Goal: Use online tool/utility

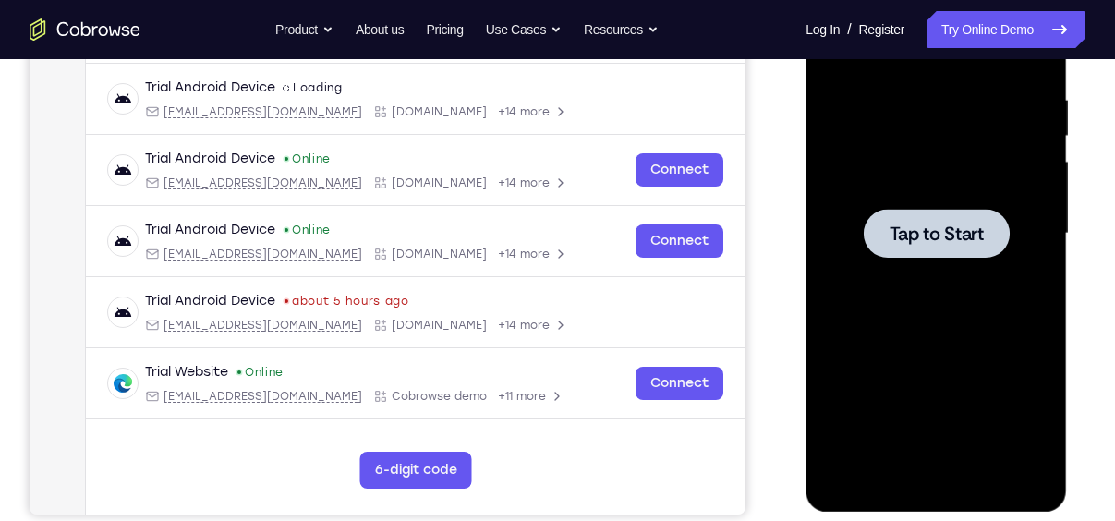
click at [939, 232] on span "Tap to Start" at bounding box center [936, 234] width 94 height 18
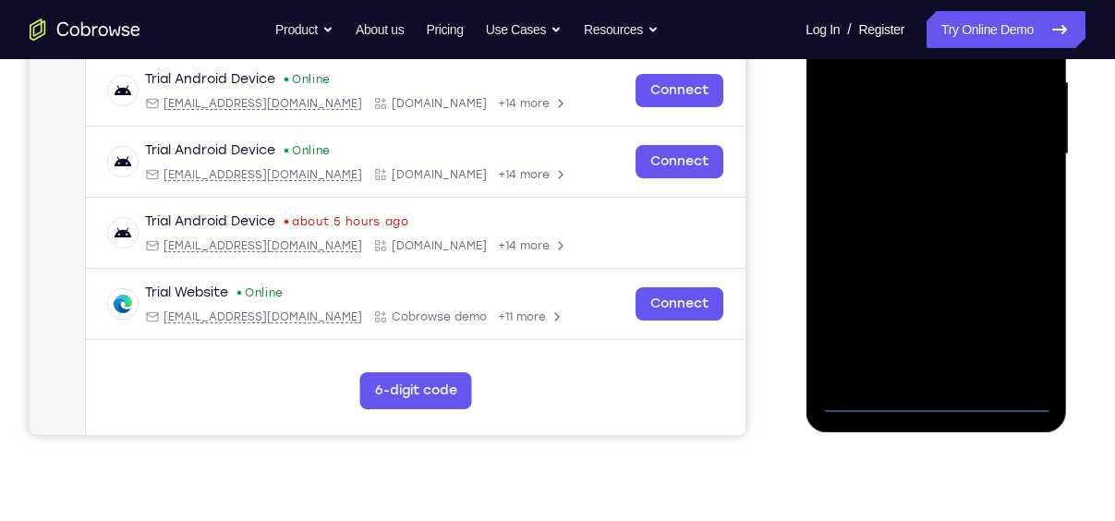
scroll to position [451, 0]
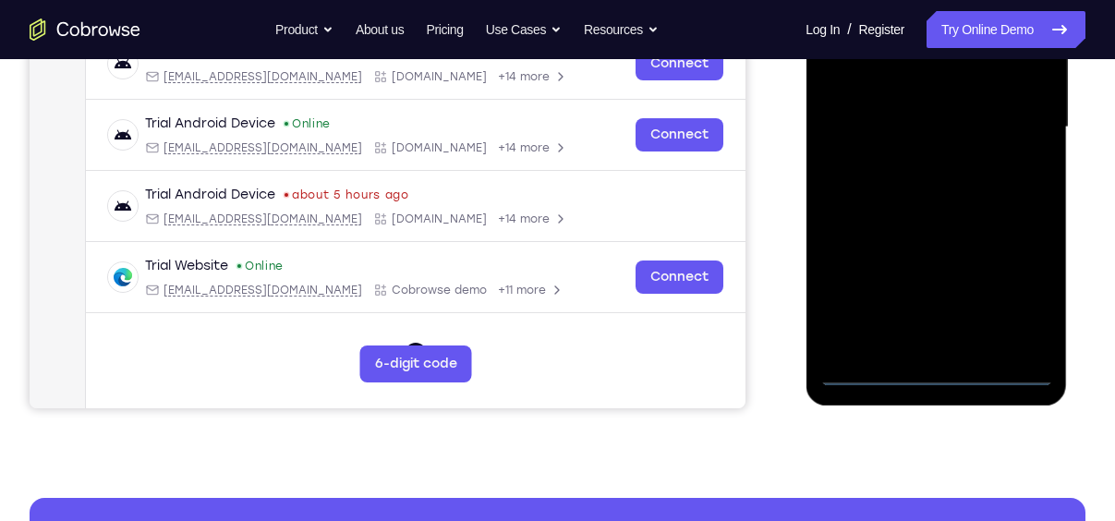
click at [930, 370] on div at bounding box center [936, 127] width 233 height 517
click at [1006, 287] on div at bounding box center [936, 127] width 233 height 517
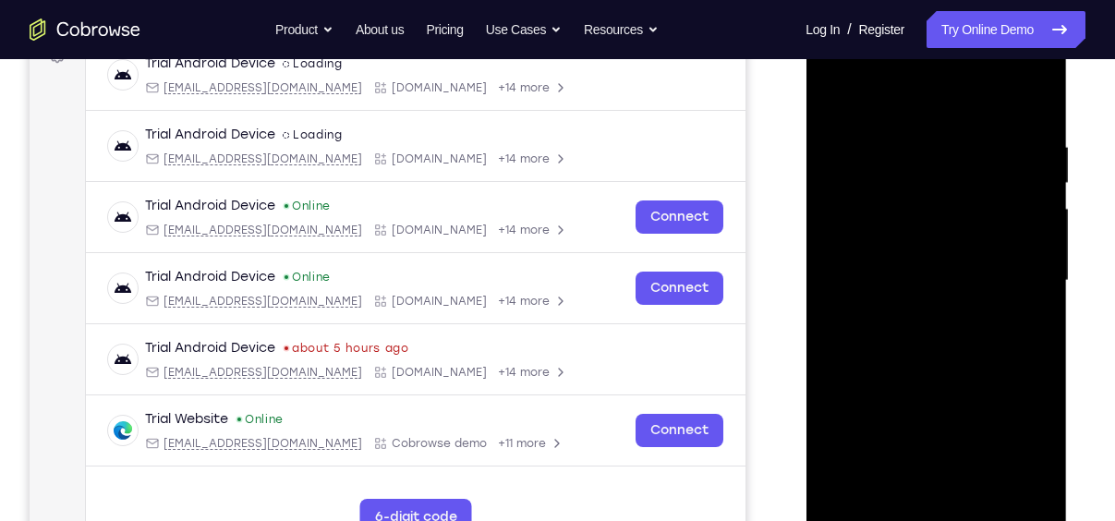
scroll to position [262, 0]
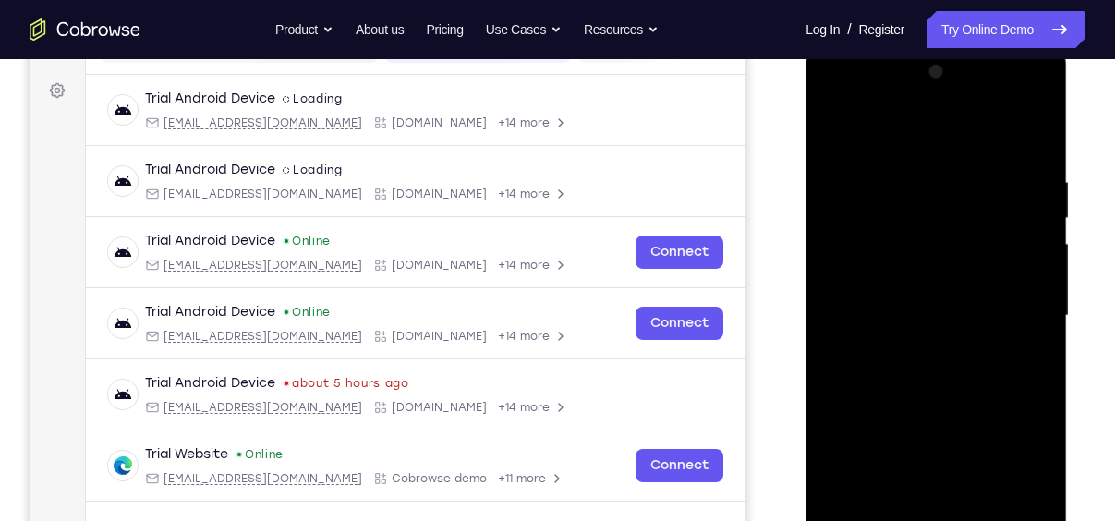
click at [878, 131] on div at bounding box center [936, 315] width 233 height 517
click at [1014, 310] on div at bounding box center [936, 315] width 233 height 517
click at [920, 350] on div at bounding box center [936, 315] width 233 height 517
click at [870, 293] on div at bounding box center [936, 315] width 233 height 517
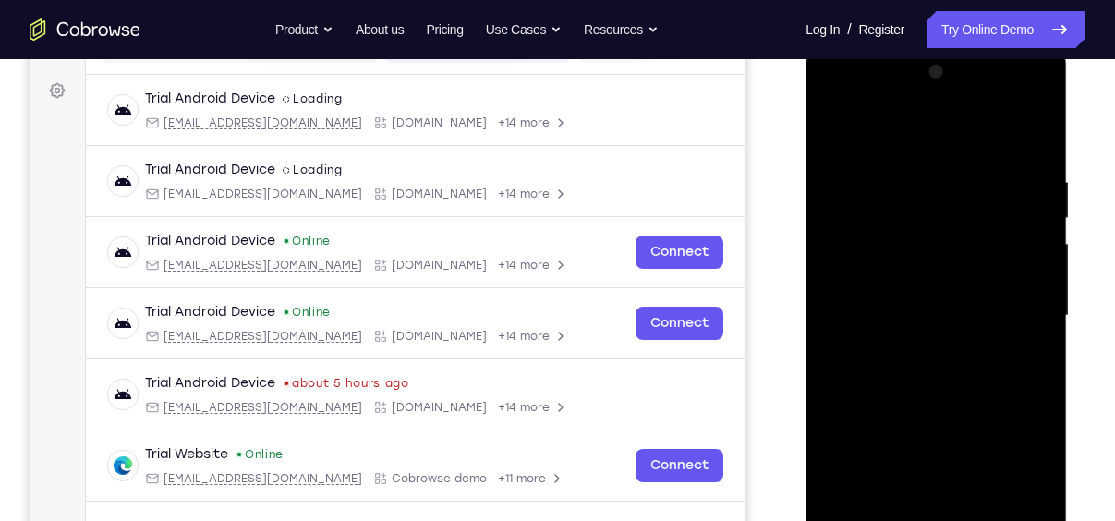
click at [858, 237] on div at bounding box center [936, 315] width 233 height 517
click at [866, 275] on div at bounding box center [936, 315] width 233 height 517
click at [923, 322] on div at bounding box center [936, 315] width 233 height 517
click at [942, 377] on div at bounding box center [936, 315] width 233 height 517
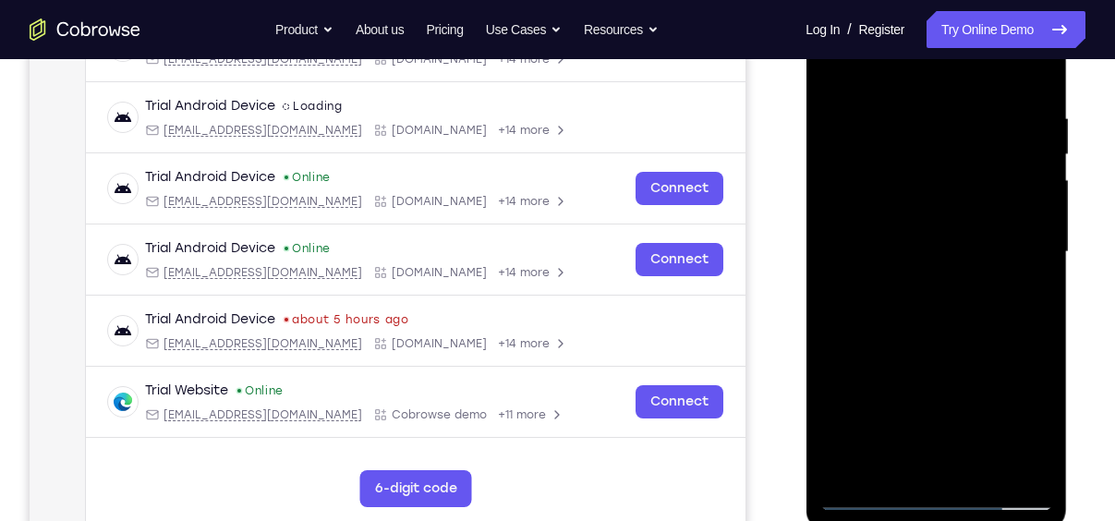
scroll to position [327, 0]
click at [1039, 85] on div at bounding box center [936, 251] width 233 height 517
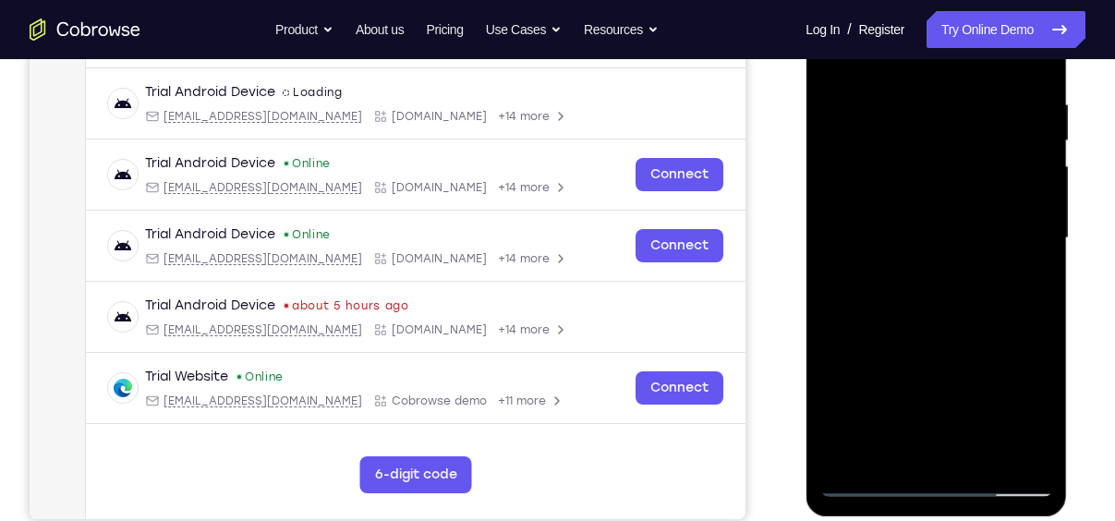
scroll to position [353, 0]
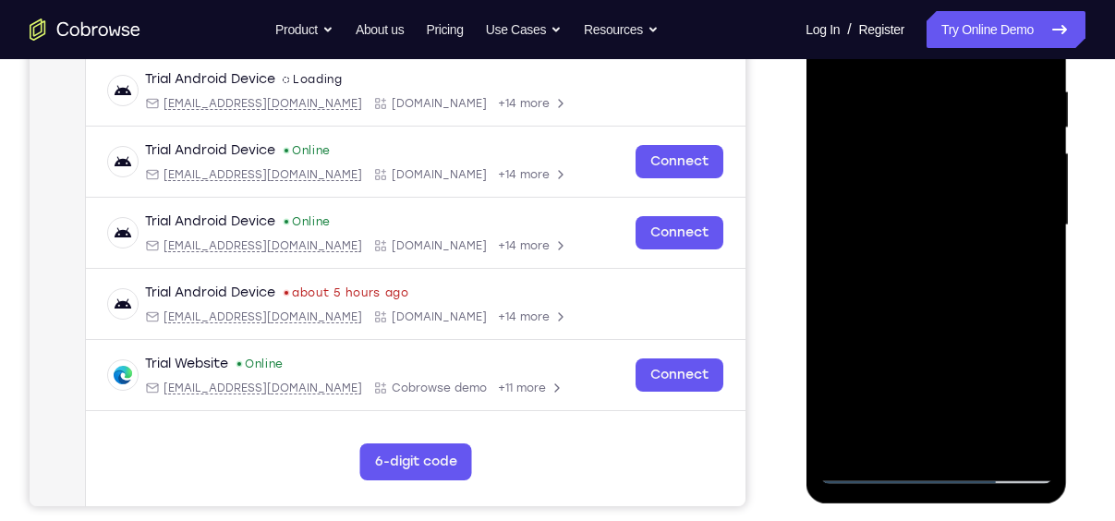
click at [1040, 309] on div at bounding box center [936, 225] width 233 height 517
drag, startPoint x: 968, startPoint y: 309, endPoint x: 991, endPoint y: 209, distance: 102.4
click at [991, 209] on div at bounding box center [936, 225] width 233 height 517
click at [1039, 211] on div at bounding box center [936, 225] width 233 height 517
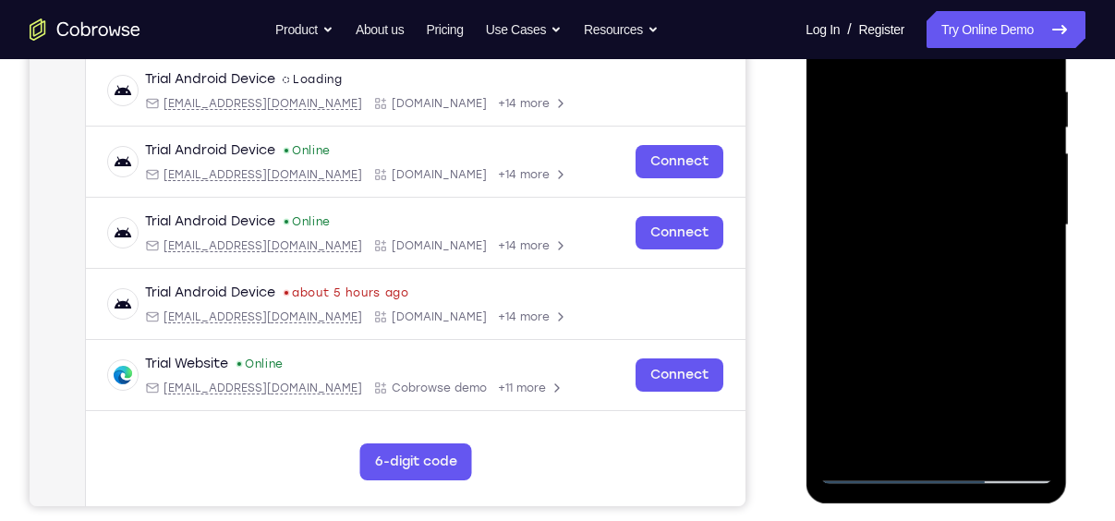
click at [1039, 211] on div at bounding box center [936, 225] width 233 height 517
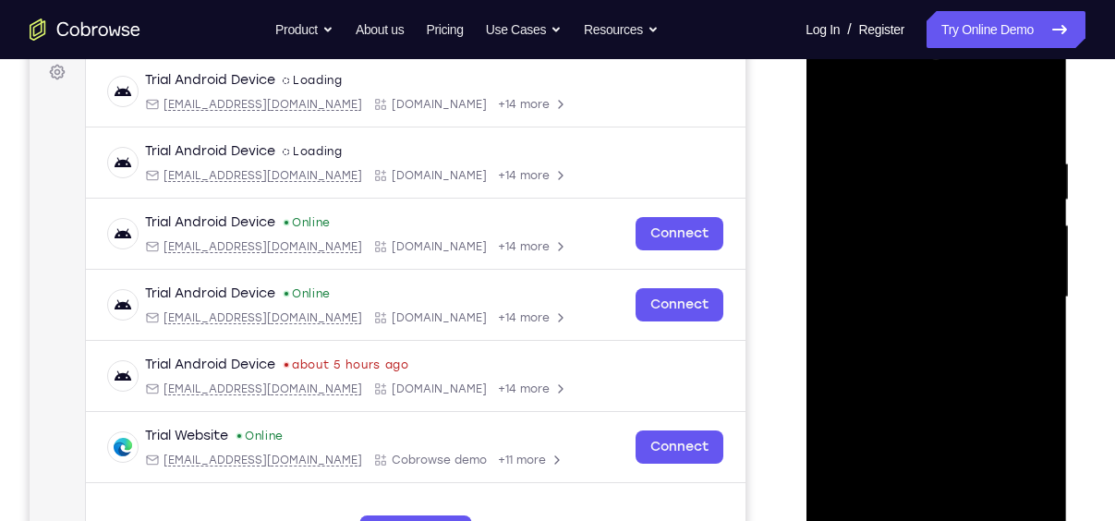
scroll to position [279, 0]
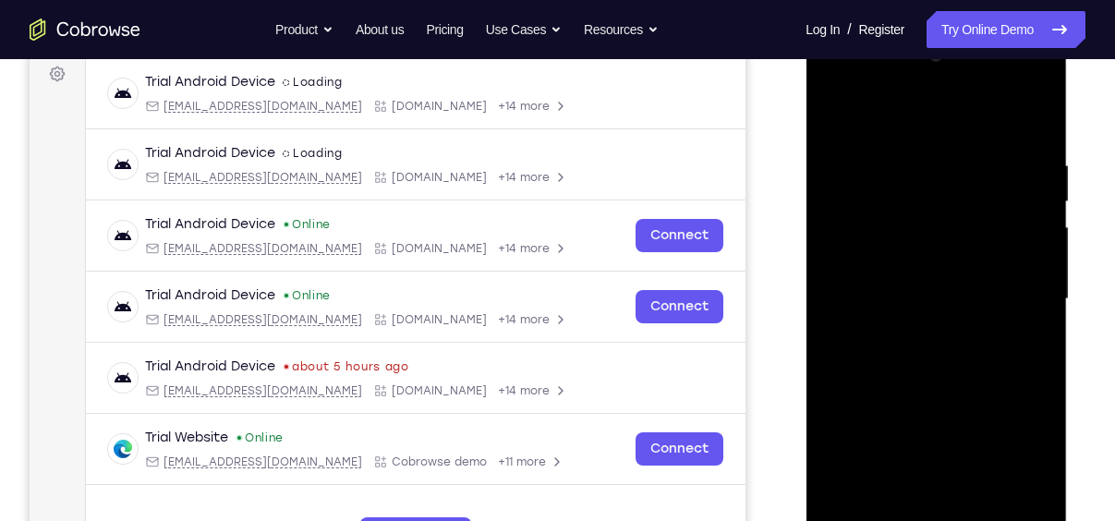
drag, startPoint x: 1003, startPoint y: 212, endPoint x: 1003, endPoint y: 254, distance: 42.5
click at [1003, 254] on div at bounding box center [936, 299] width 233 height 517
drag, startPoint x: 986, startPoint y: 261, endPoint x: 988, endPoint y: 332, distance: 71.2
click at [988, 332] on div at bounding box center [936, 299] width 233 height 517
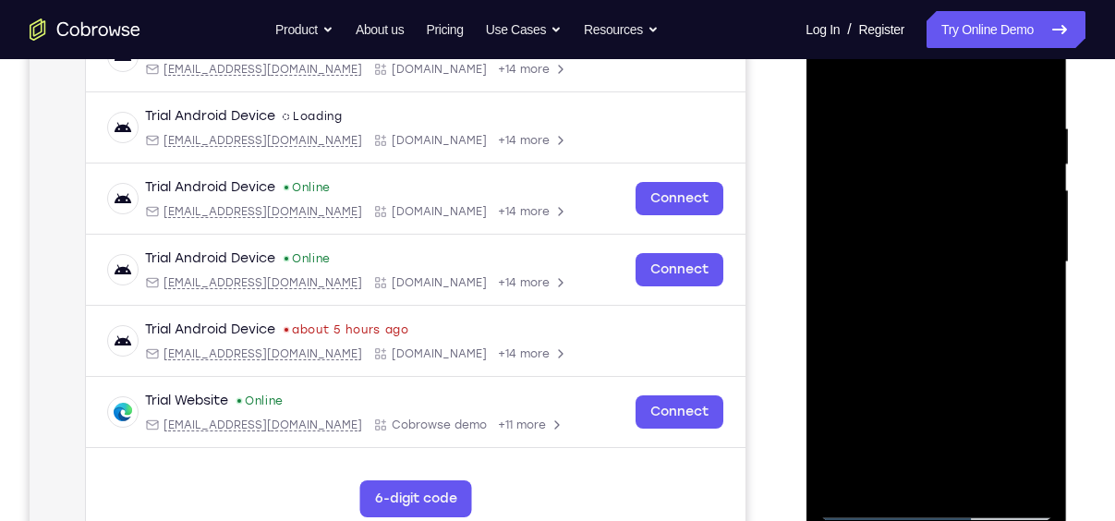
scroll to position [318, 0]
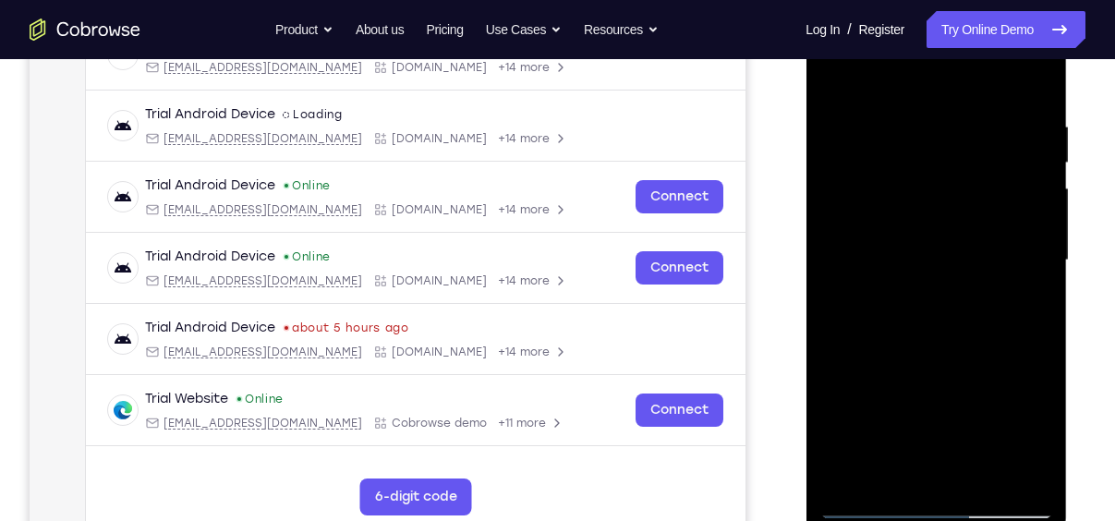
drag, startPoint x: 988, startPoint y: 293, endPoint x: 990, endPoint y: 568, distance: 275.3
click at [990, 520] on html "Online web based iOS Simulators and Android Emulators. Run iPhone, iPad, Mobile…" at bounding box center [937, 265] width 263 height 554
click at [920, 111] on div at bounding box center [936, 260] width 233 height 517
click at [1033, 82] on div at bounding box center [936, 260] width 233 height 517
drag, startPoint x: 1032, startPoint y: 83, endPoint x: 1014, endPoint y: 159, distance: 78.0
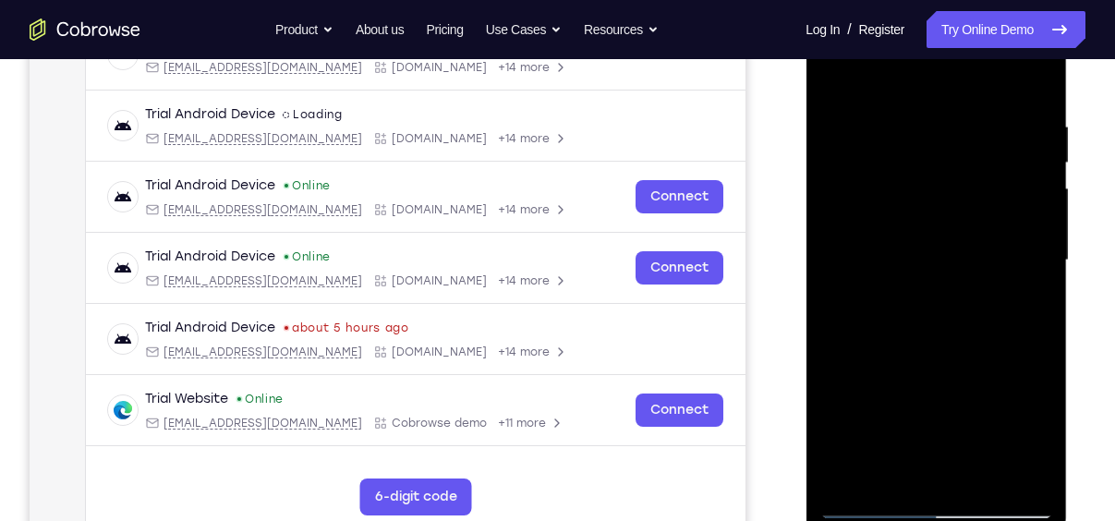
click at [1014, 159] on div at bounding box center [936, 260] width 233 height 517
click at [916, 427] on div at bounding box center [936, 260] width 233 height 517
drag, startPoint x: 949, startPoint y: 193, endPoint x: 958, endPoint y: 486, distance: 293.0
click at [958, 486] on div at bounding box center [936, 260] width 233 height 517
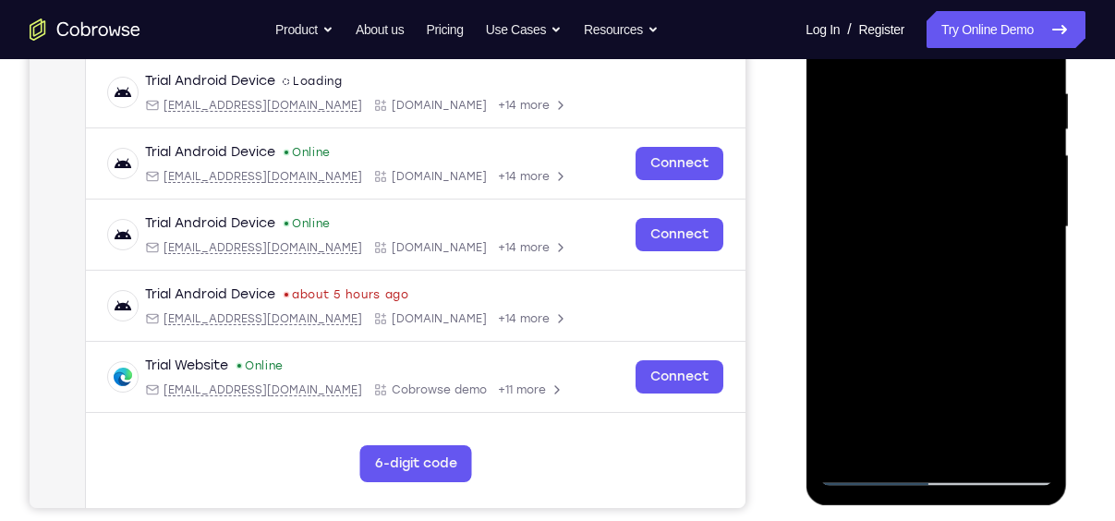
scroll to position [356, 0]
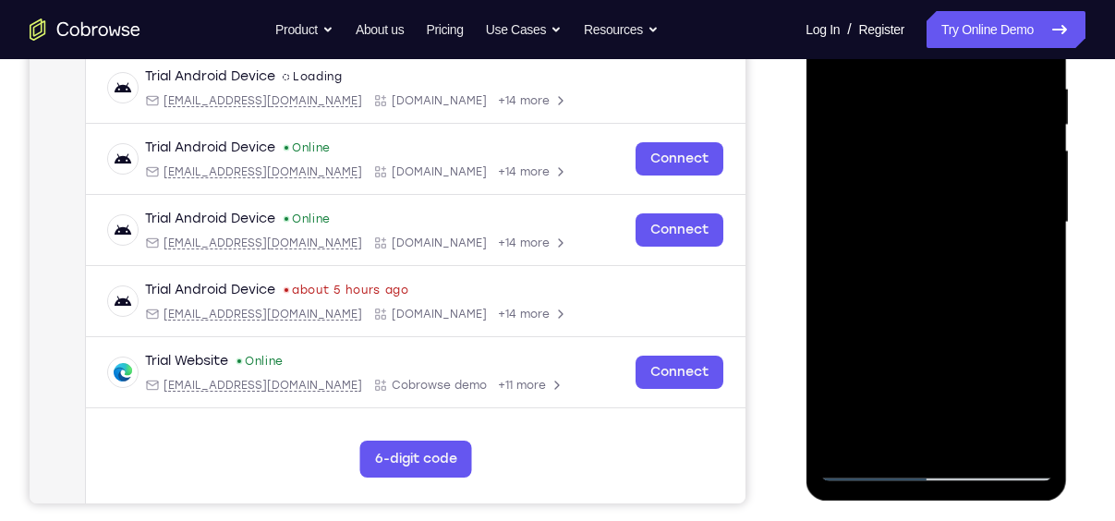
drag, startPoint x: 986, startPoint y: 316, endPoint x: 986, endPoint y: 275, distance: 40.7
click at [986, 275] on div at bounding box center [936, 222] width 233 height 517
click at [1037, 266] on div at bounding box center [936, 222] width 233 height 517
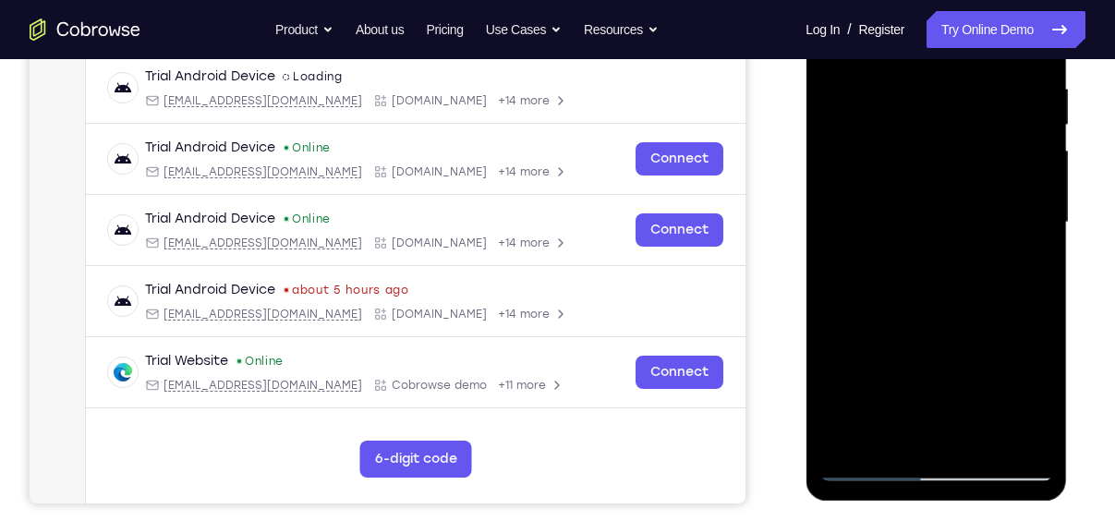
click at [1037, 266] on div at bounding box center [936, 222] width 233 height 517
click at [1038, 271] on div at bounding box center [936, 222] width 233 height 517
click at [1041, 267] on div at bounding box center [936, 222] width 233 height 517
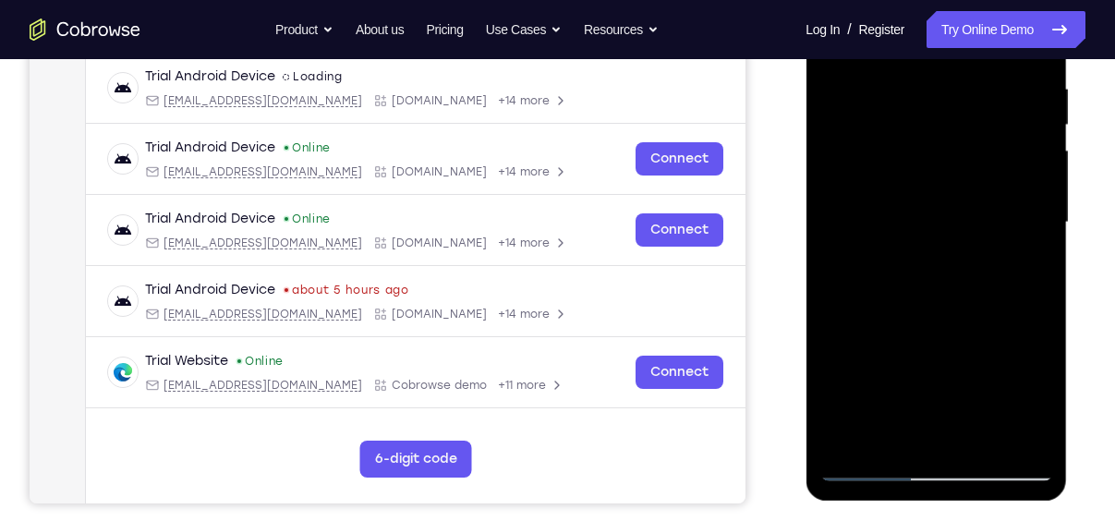
click at [1041, 267] on div at bounding box center [936, 222] width 233 height 517
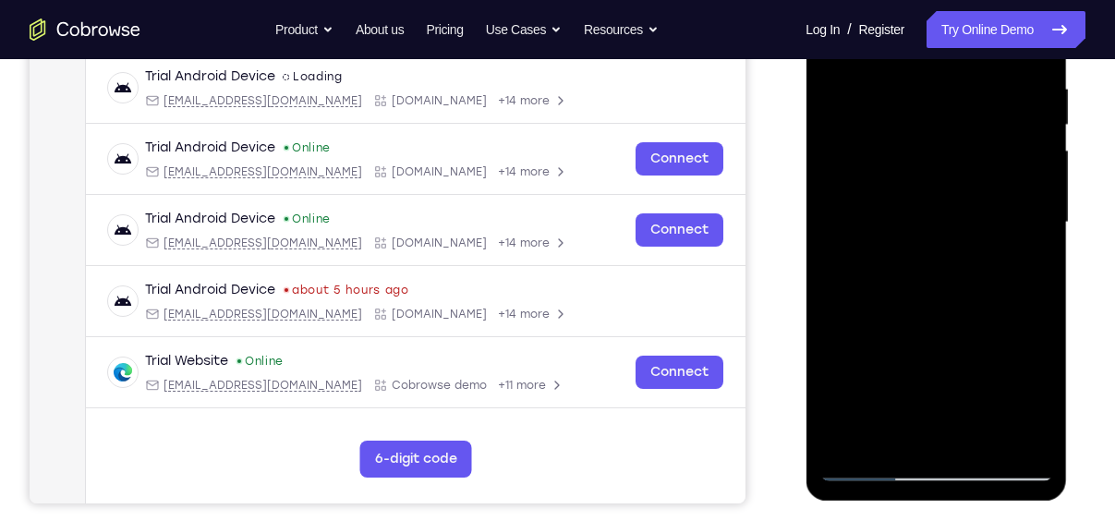
click at [1041, 267] on div at bounding box center [936, 222] width 233 height 517
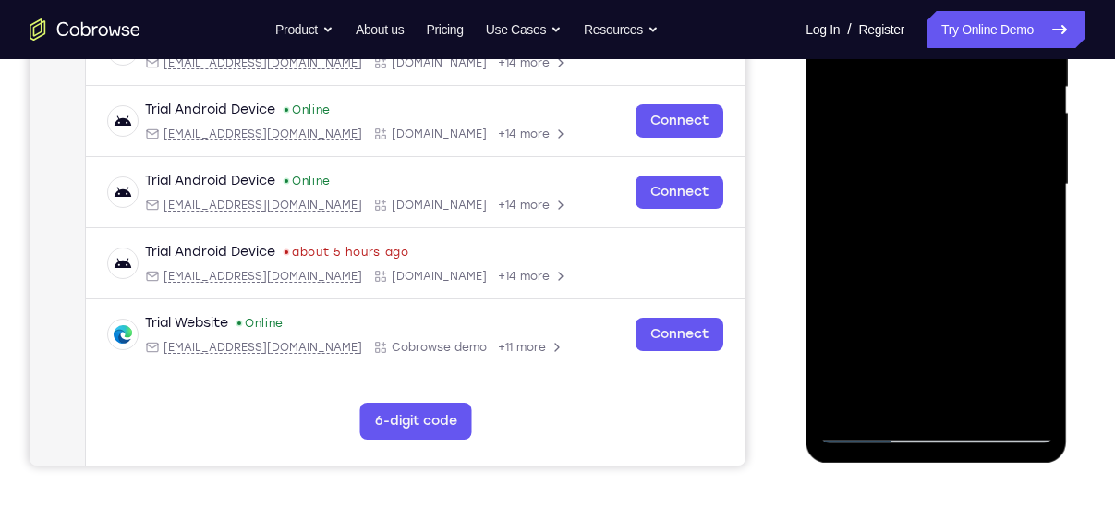
scroll to position [387, 0]
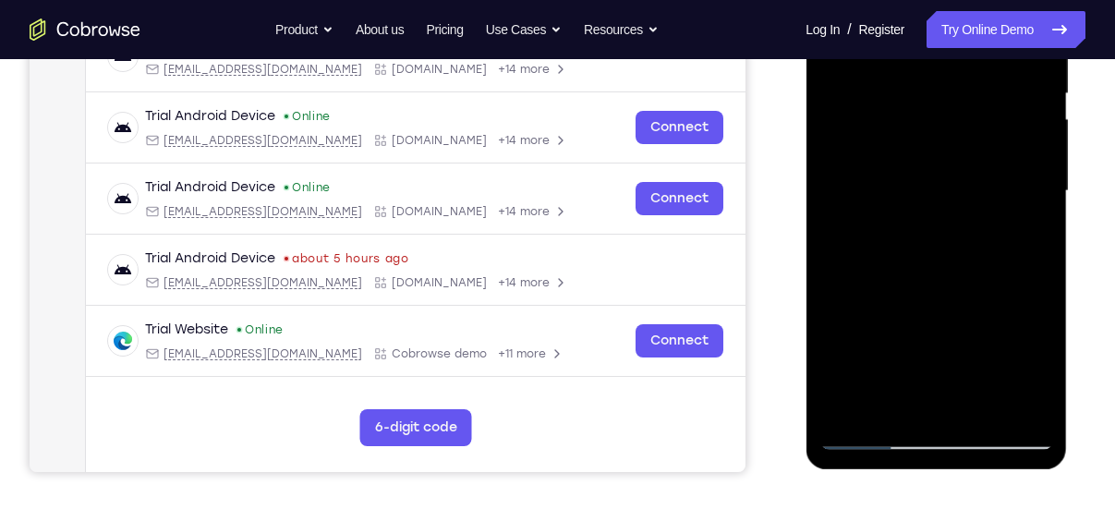
drag, startPoint x: 983, startPoint y: 249, endPoint x: 990, endPoint y: 337, distance: 89.0
click at [990, 337] on div at bounding box center [936, 191] width 233 height 517
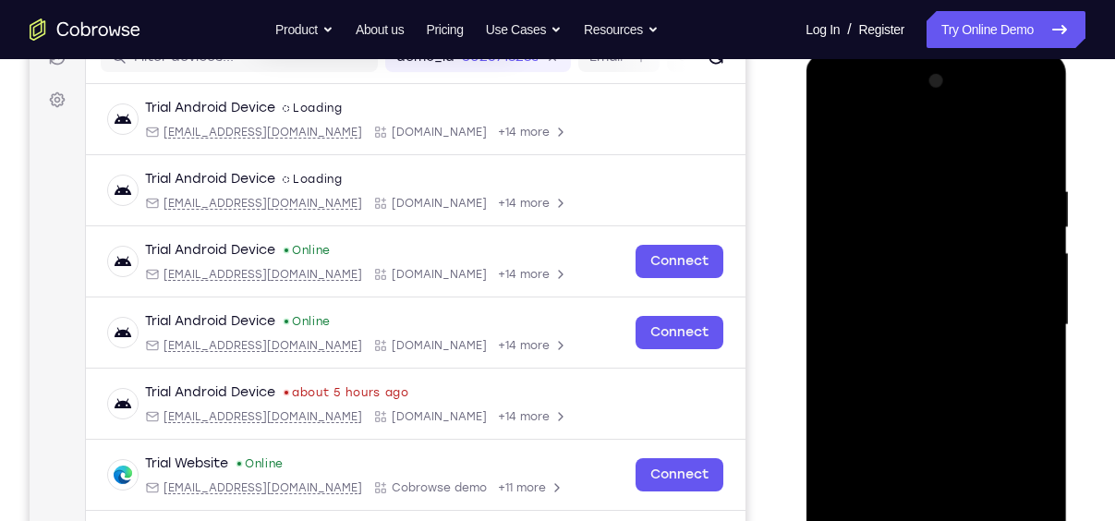
scroll to position [249, 0]
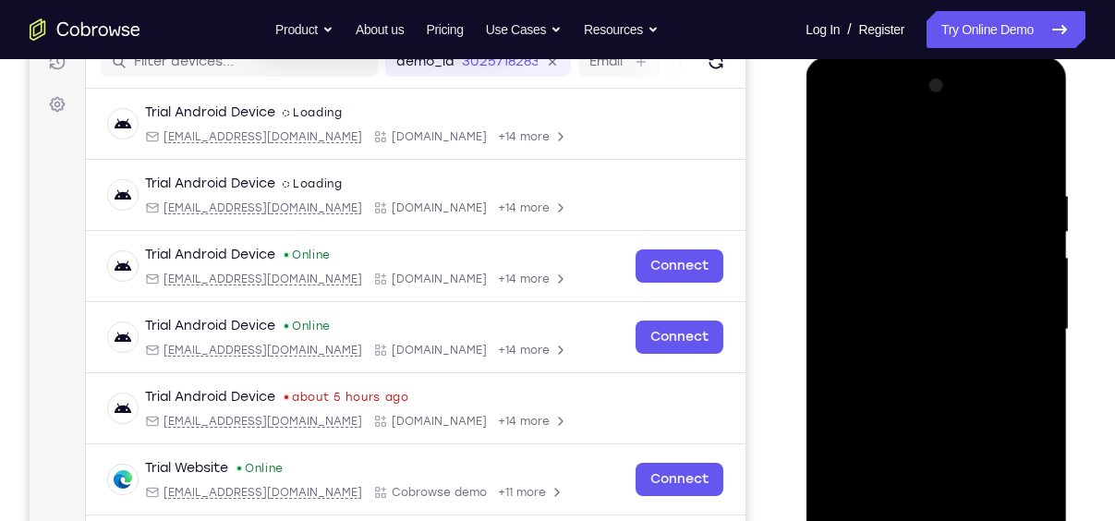
click at [916, 172] on div at bounding box center [936, 329] width 233 height 517
click at [920, 189] on div at bounding box center [936, 329] width 233 height 517
click at [1027, 149] on div at bounding box center [936, 329] width 233 height 517
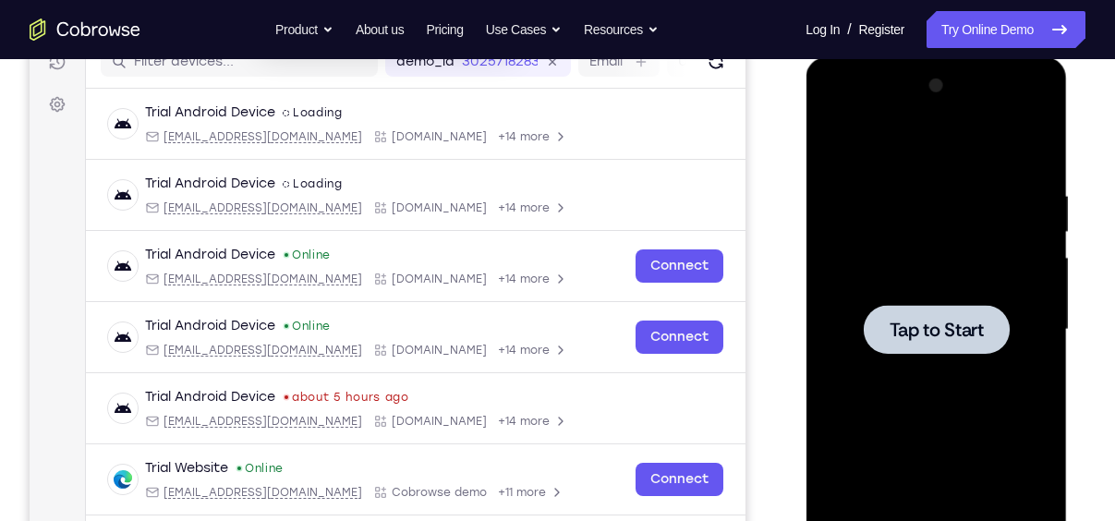
scroll to position [407, 0]
